Goal: Information Seeking & Learning: Find specific fact

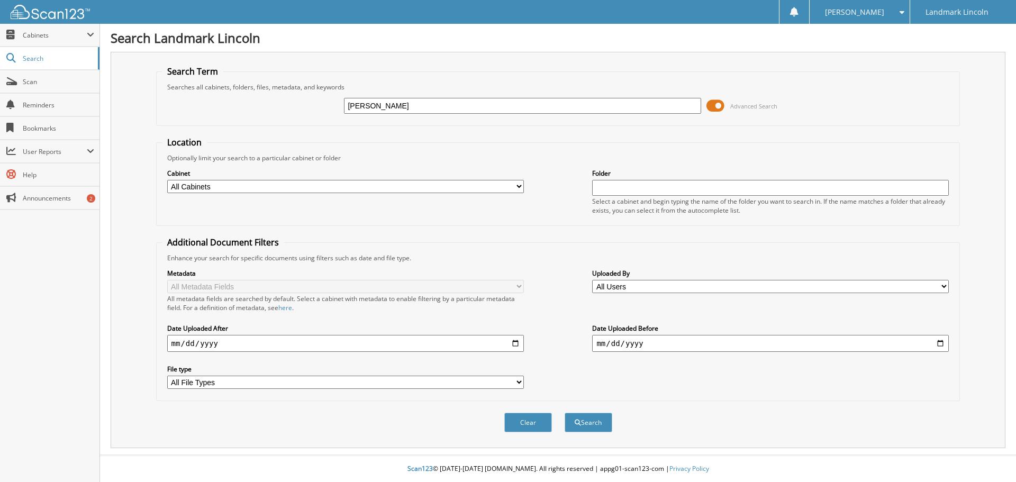
type input "[PERSON_NAME]"
click at [565, 413] on button "Search" at bounding box center [589, 423] width 48 height 20
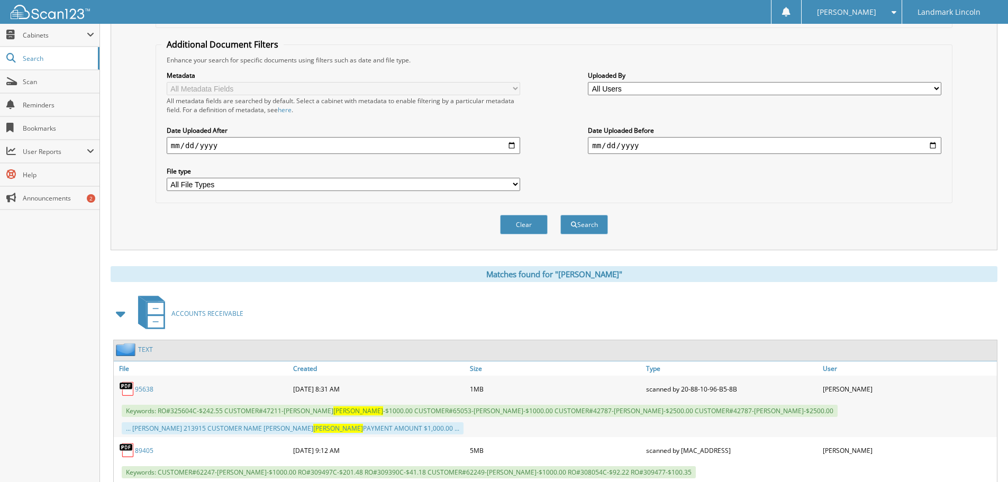
scroll to position [176, 0]
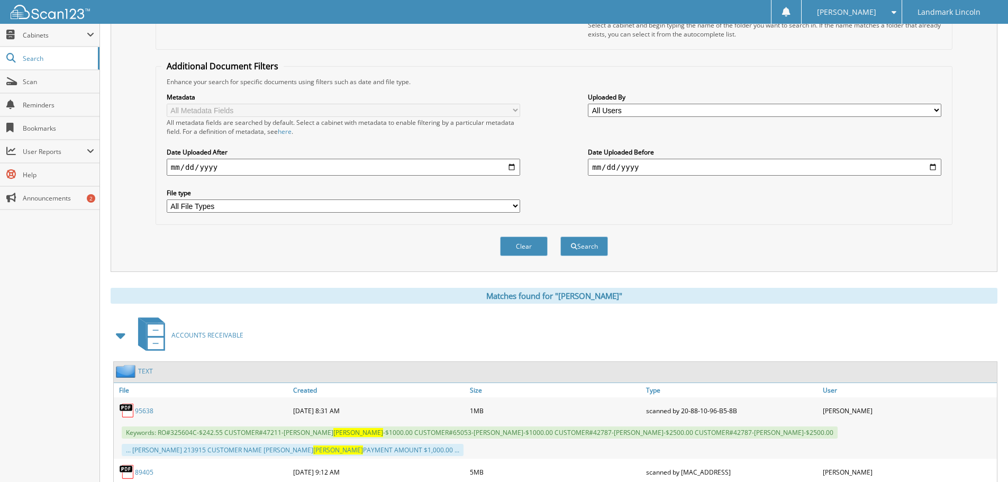
click at [121, 335] on span at bounding box center [121, 335] width 15 height 19
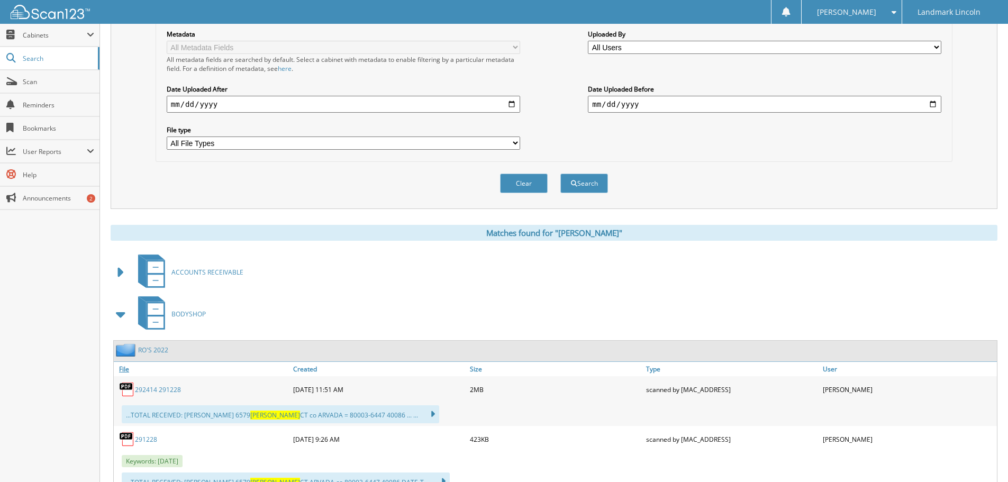
scroll to position [265, 0]
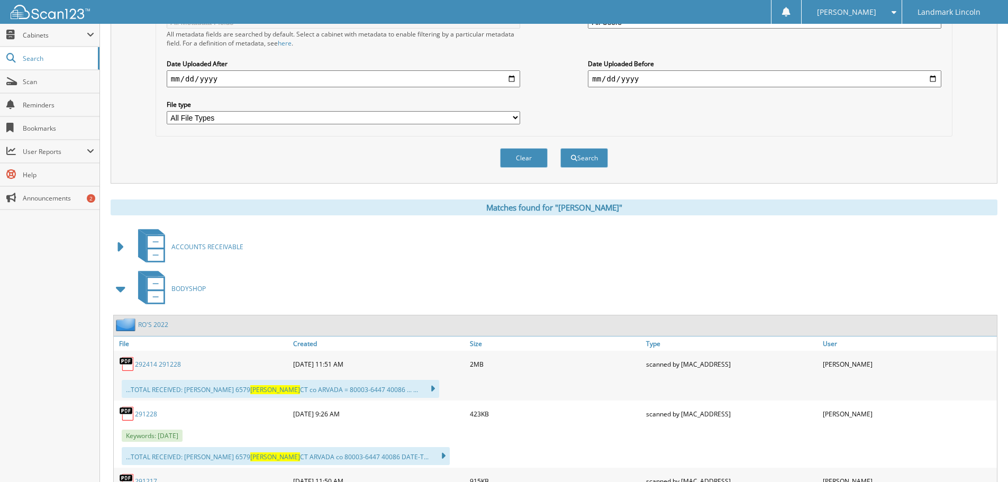
click at [120, 289] on span at bounding box center [121, 288] width 15 height 19
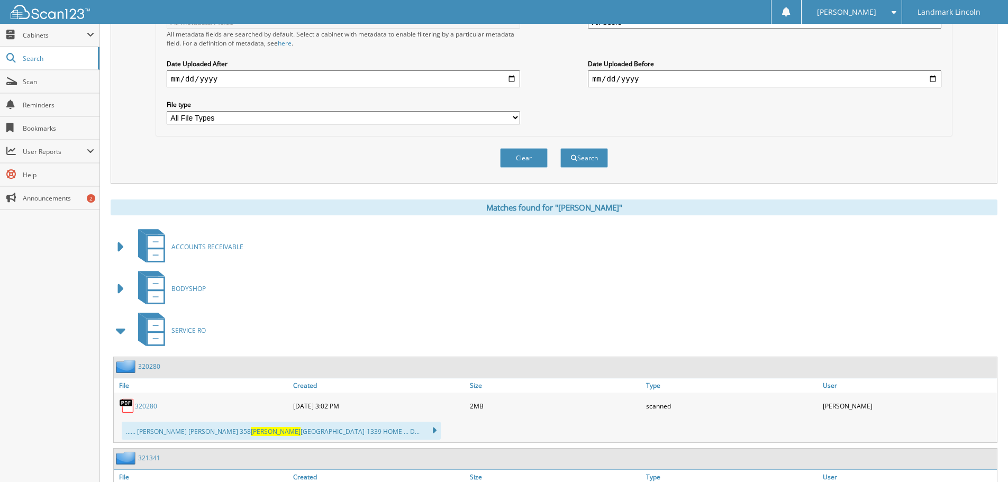
click at [121, 331] on span at bounding box center [121, 330] width 15 height 19
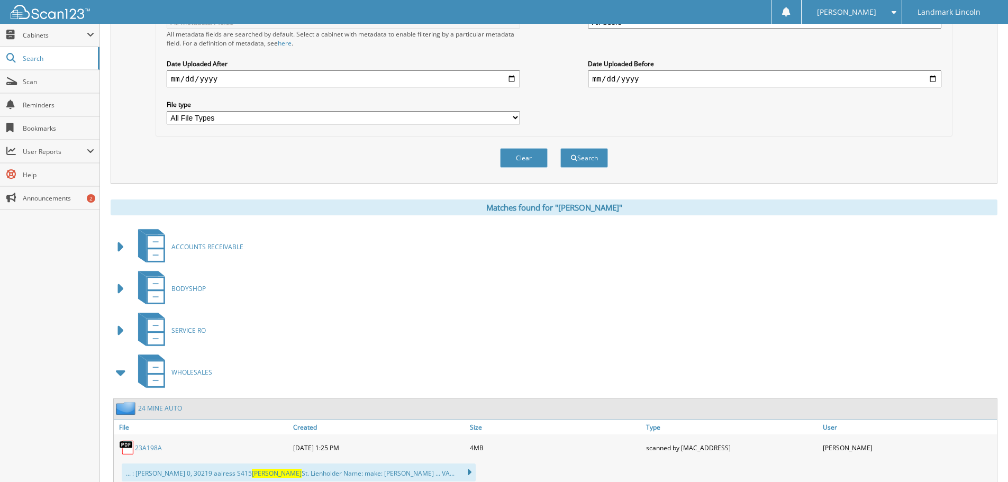
click at [121, 375] on span at bounding box center [121, 372] width 15 height 19
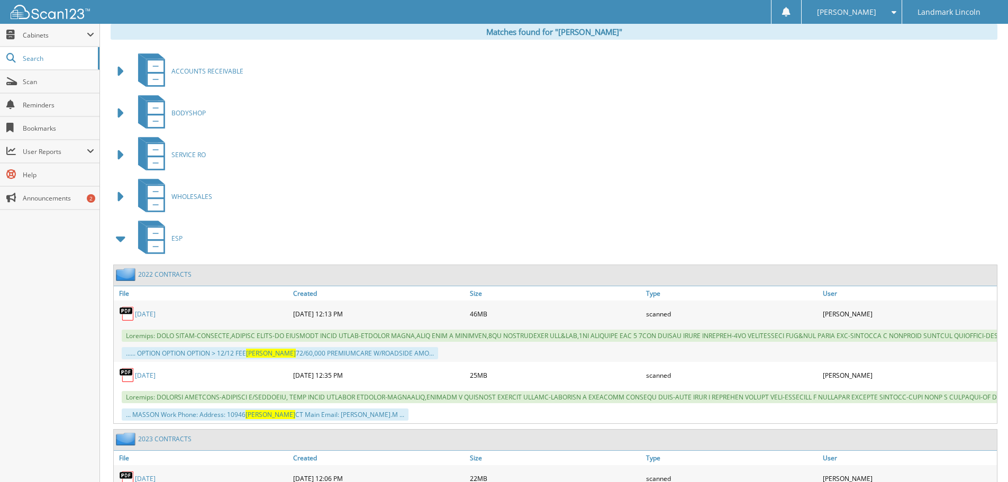
scroll to position [441, 0]
click at [120, 240] on span at bounding box center [121, 238] width 15 height 19
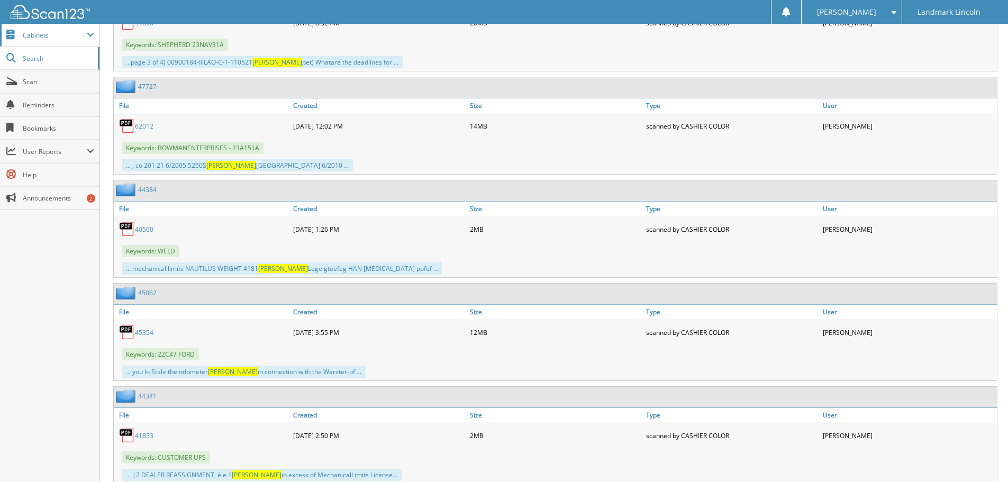
scroll to position [2381, 0]
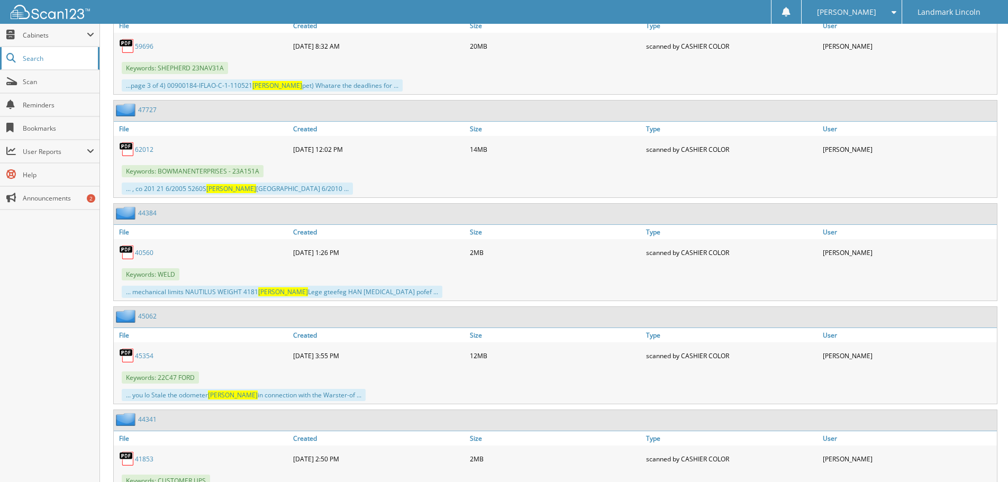
click at [50, 55] on span "Search" at bounding box center [58, 58] width 70 height 9
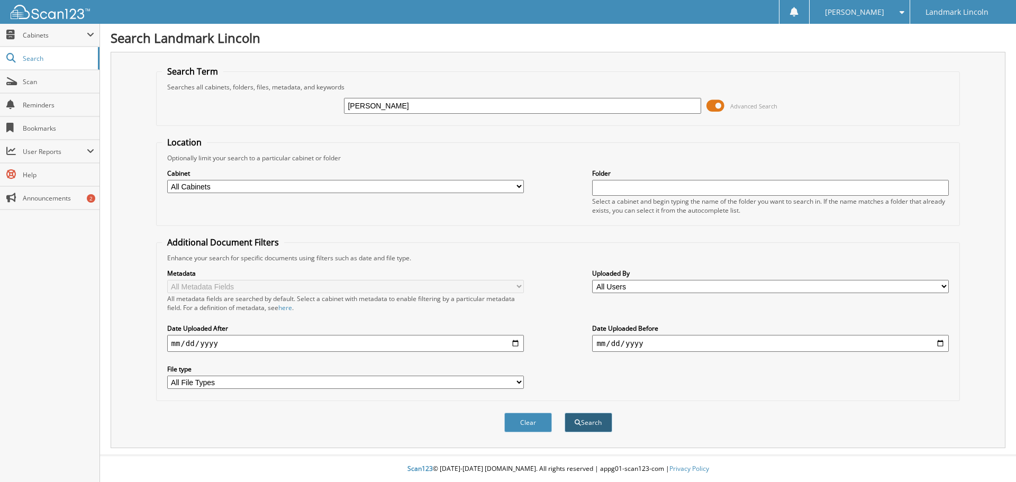
type input "[PERSON_NAME]"
click at [603, 427] on button "Search" at bounding box center [589, 423] width 48 height 20
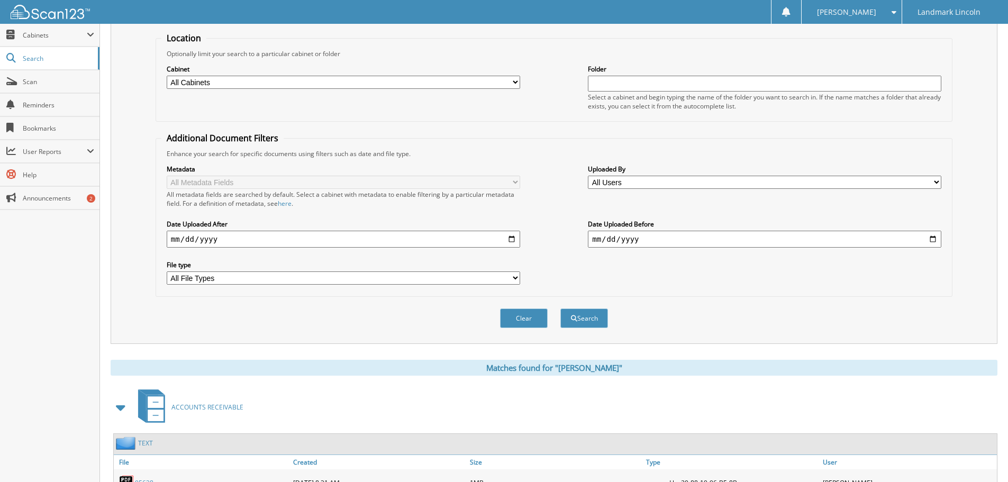
scroll to position [265, 0]
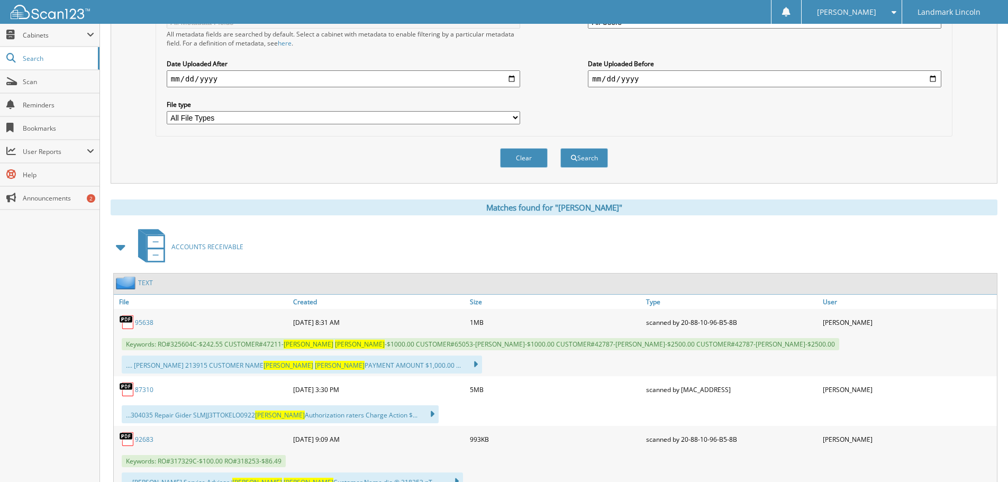
click at [116, 249] on span at bounding box center [121, 247] width 15 height 19
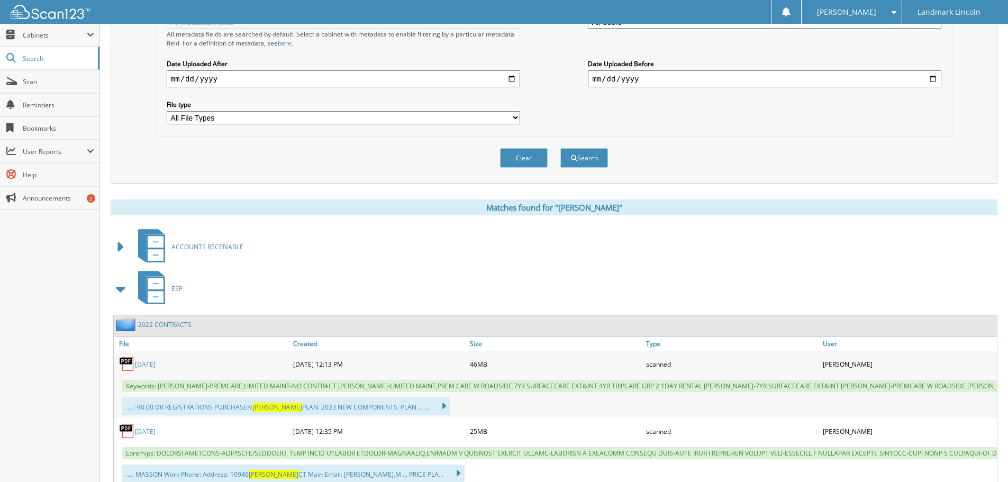
click at [114, 288] on span at bounding box center [121, 288] width 15 height 19
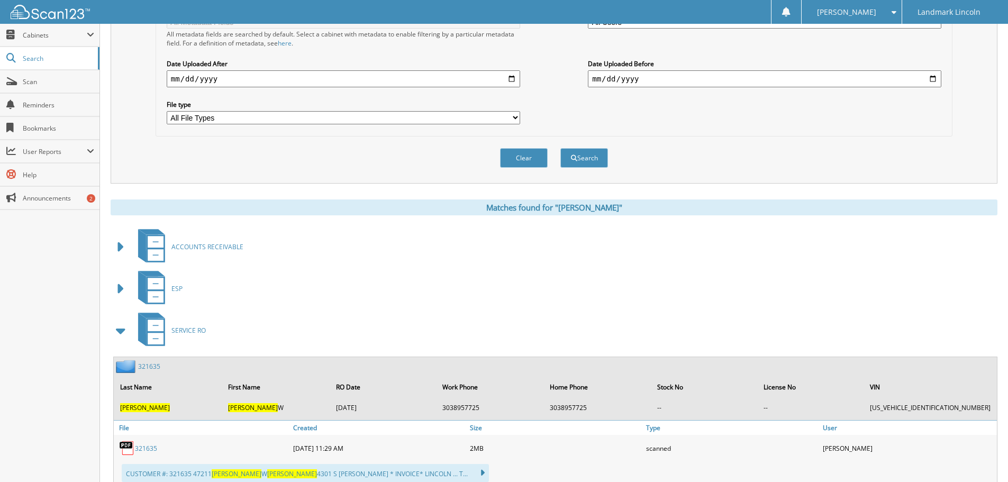
click at [120, 329] on span at bounding box center [121, 330] width 15 height 19
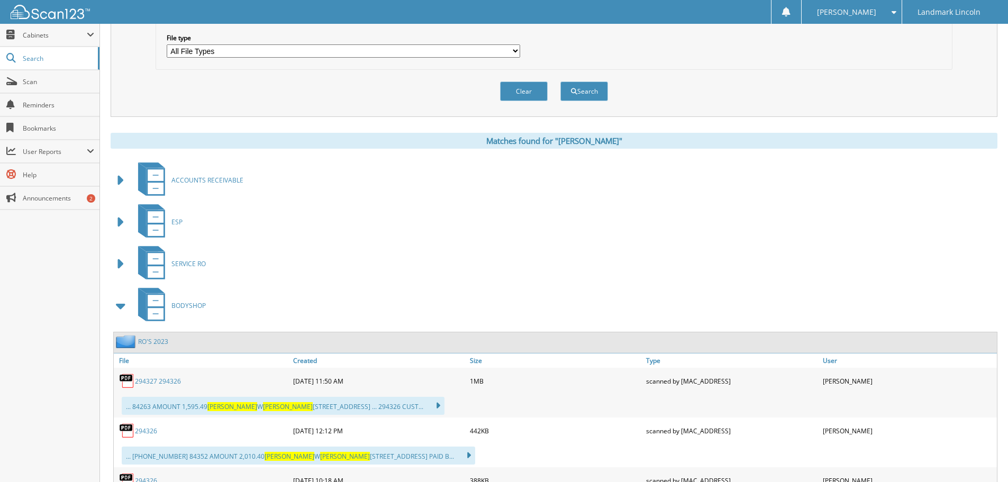
scroll to position [353, 0]
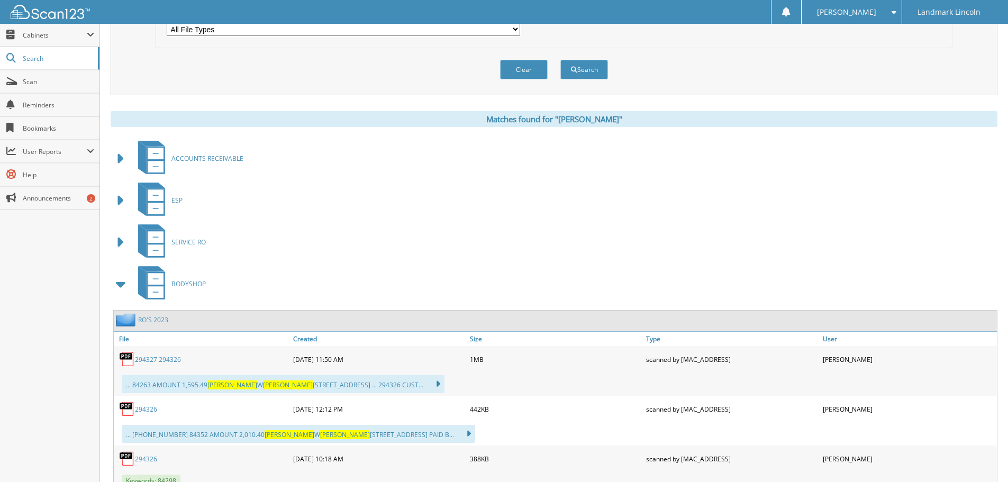
click at [119, 284] on span at bounding box center [121, 284] width 15 height 19
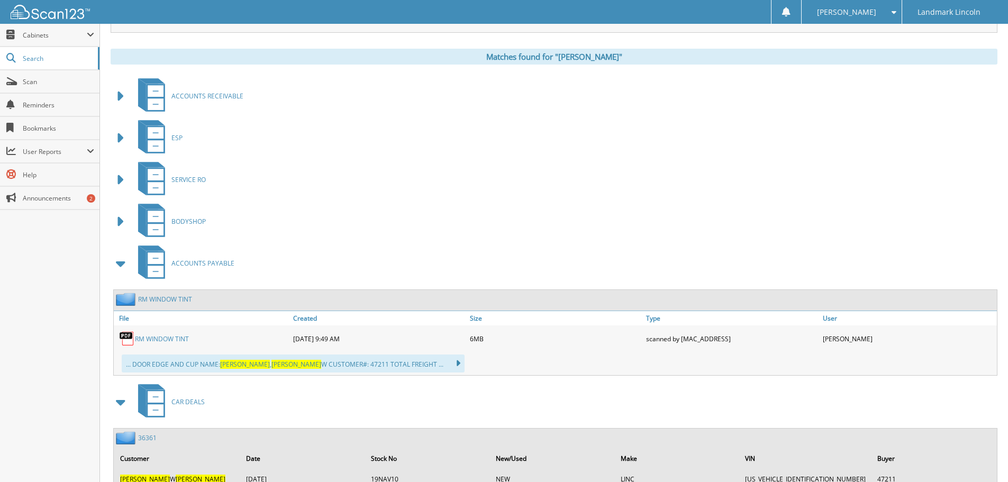
scroll to position [458, 0]
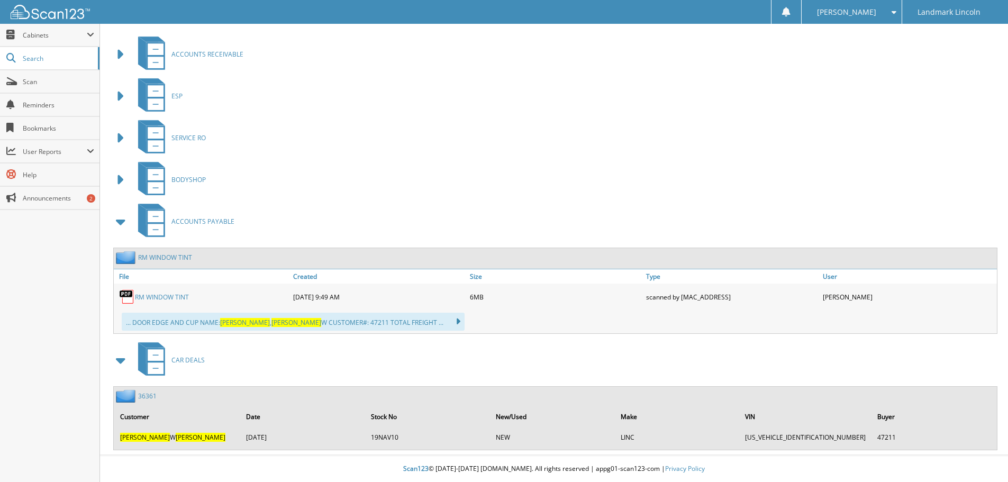
click at [123, 223] on span at bounding box center [121, 221] width 15 height 19
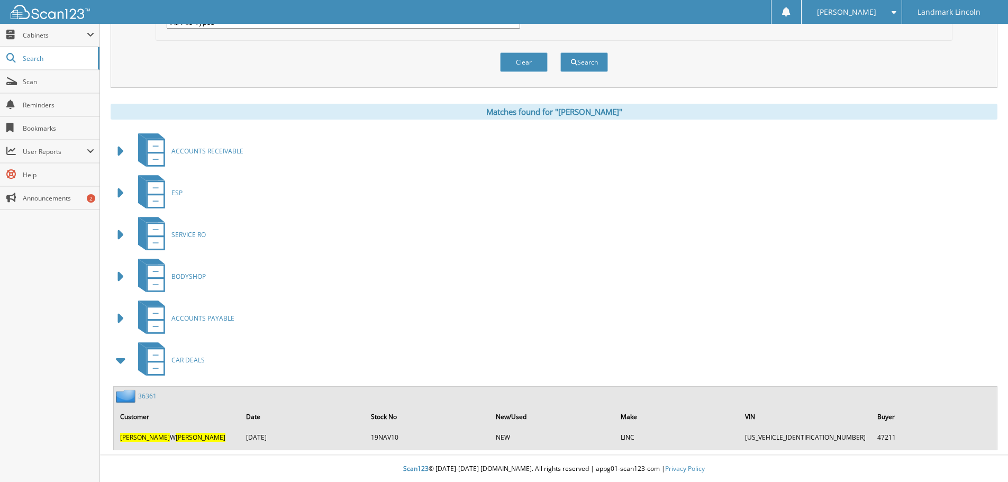
click at [149, 397] on link "36361" at bounding box center [147, 396] width 19 height 9
